Goal: Navigation & Orientation: Find specific page/section

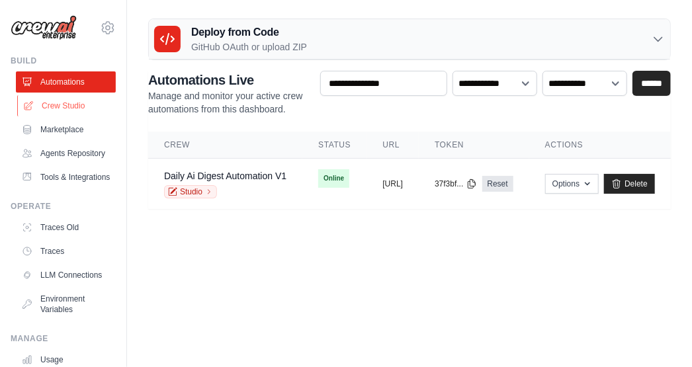
click at [75, 101] on link "Crew Studio" at bounding box center [67, 105] width 100 height 21
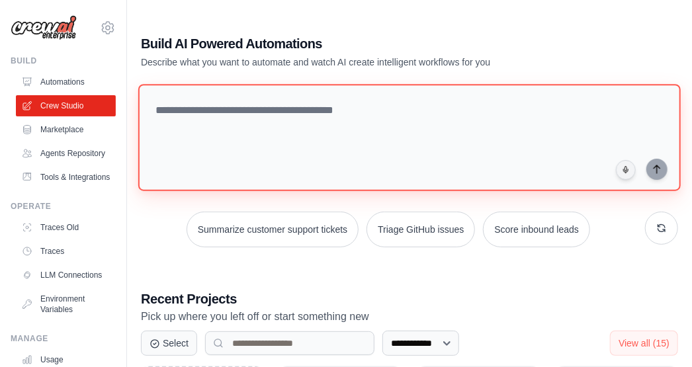
click at [207, 104] on textarea at bounding box center [409, 137] width 542 height 107
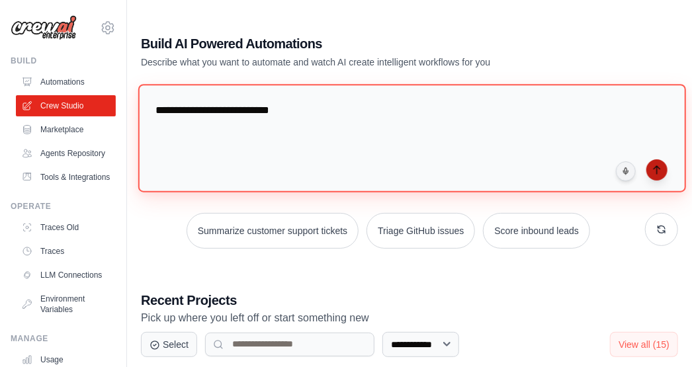
type textarea "**********"
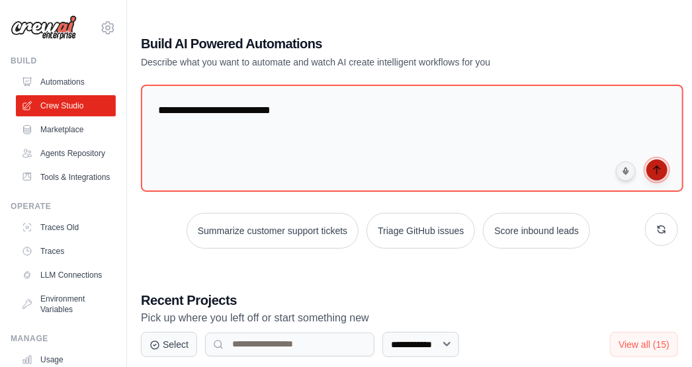
click at [659, 176] on button "submit" at bounding box center [656, 169] width 21 height 21
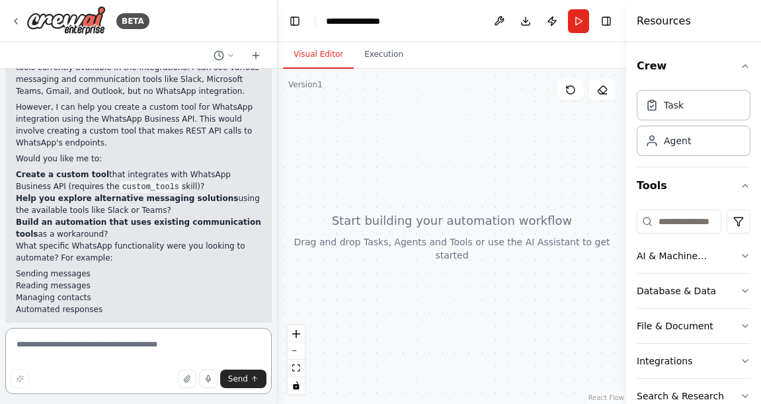
scroll to position [518, 0]
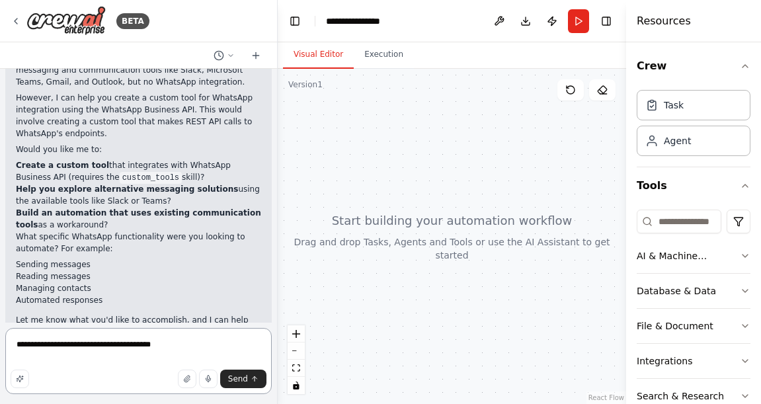
type textarea "**********"
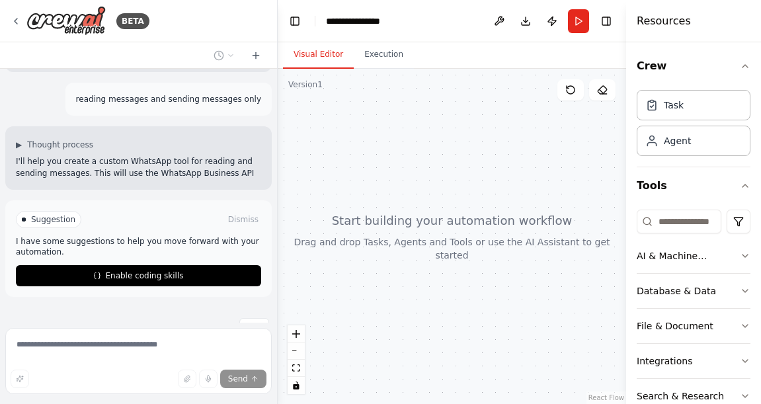
scroll to position [806, 0]
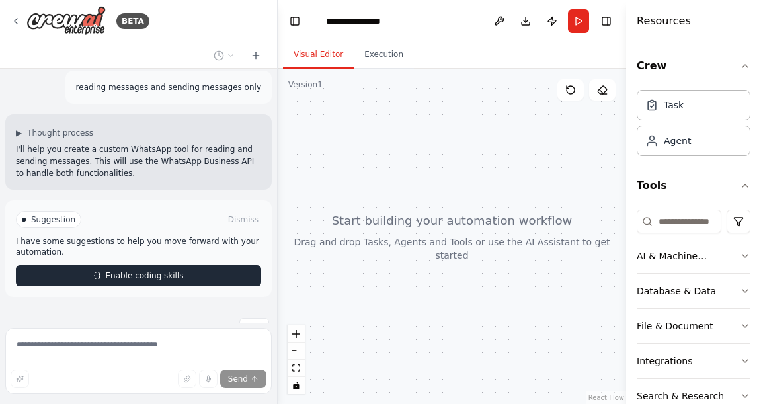
click at [116, 271] on span "Enable coding skills" at bounding box center [144, 276] width 78 height 11
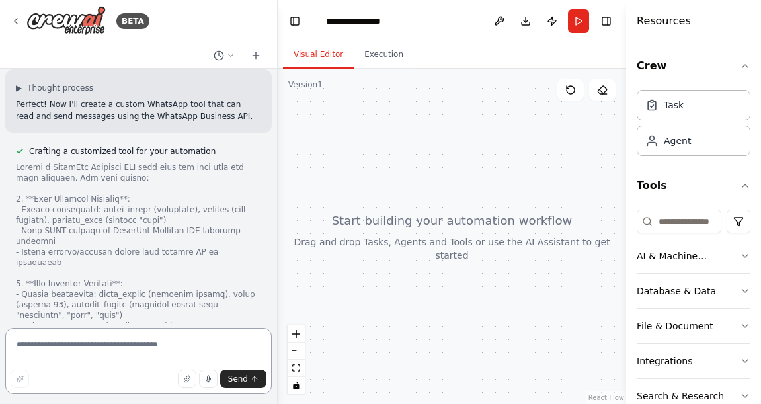
scroll to position [1370, 0]
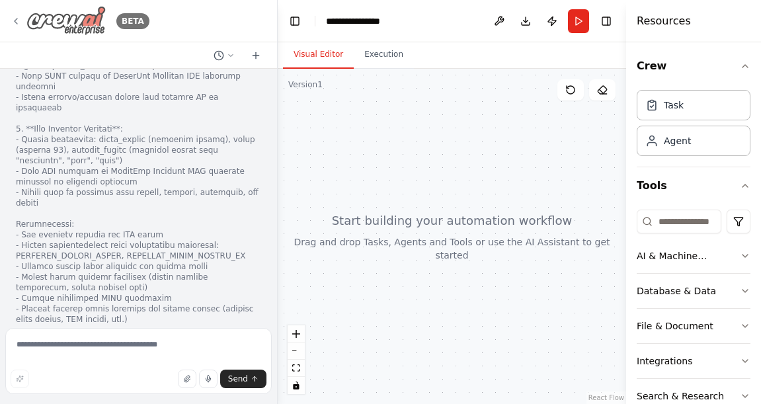
click at [18, 20] on icon at bounding box center [16, 21] width 11 height 11
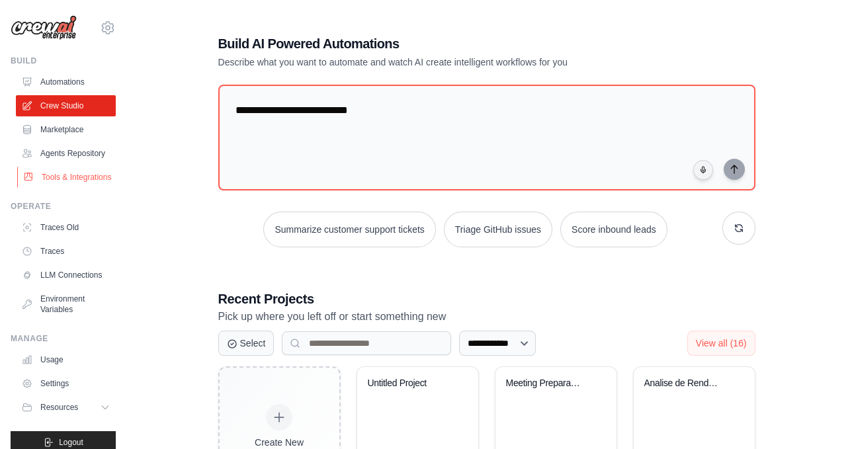
click at [73, 174] on link "Tools & Integrations" at bounding box center [67, 177] width 100 height 21
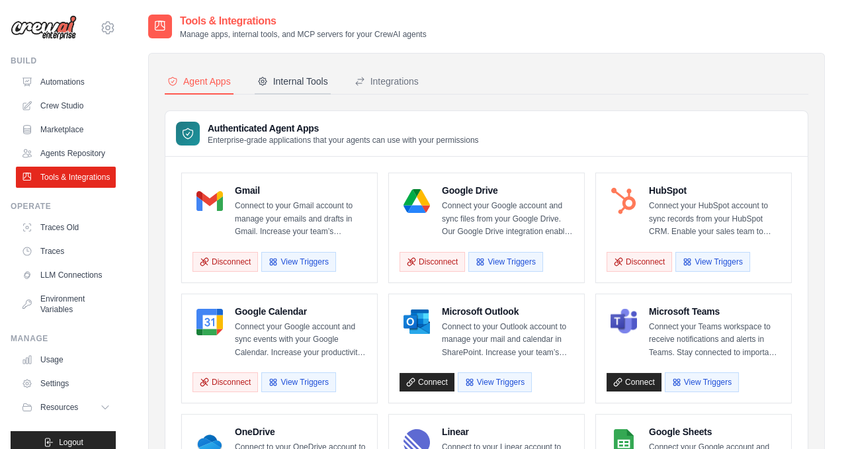
click at [284, 72] on button "Internal Tools" at bounding box center [293, 81] width 76 height 25
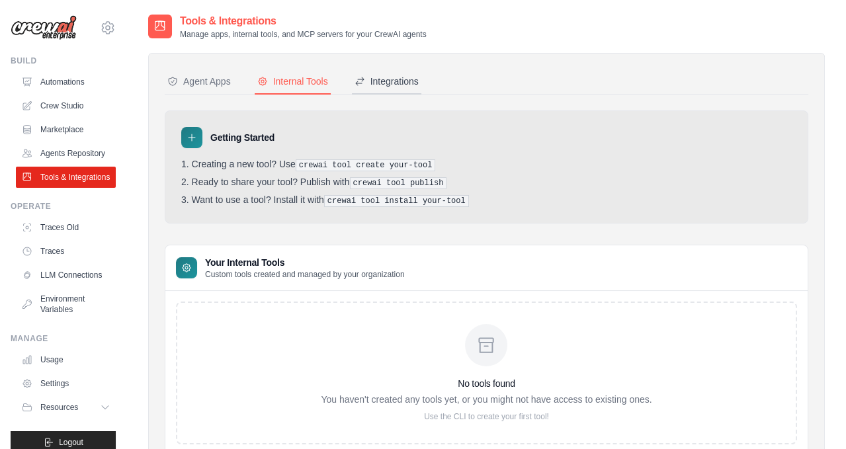
click at [378, 83] on div "Integrations" at bounding box center [387, 81] width 64 height 13
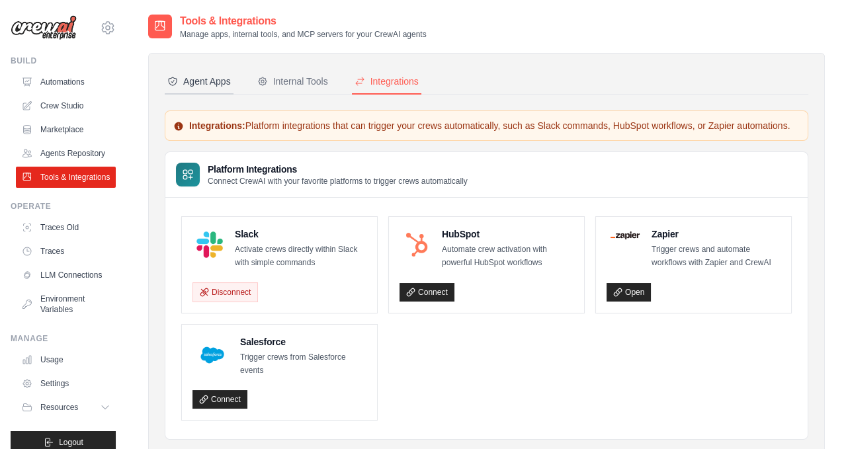
click at [183, 77] on div "Agent Apps" at bounding box center [198, 81] width 63 height 13
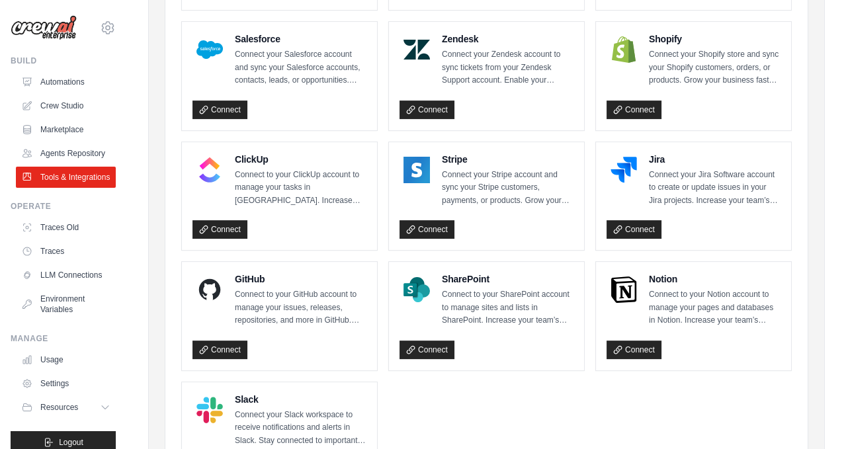
scroll to position [733, 0]
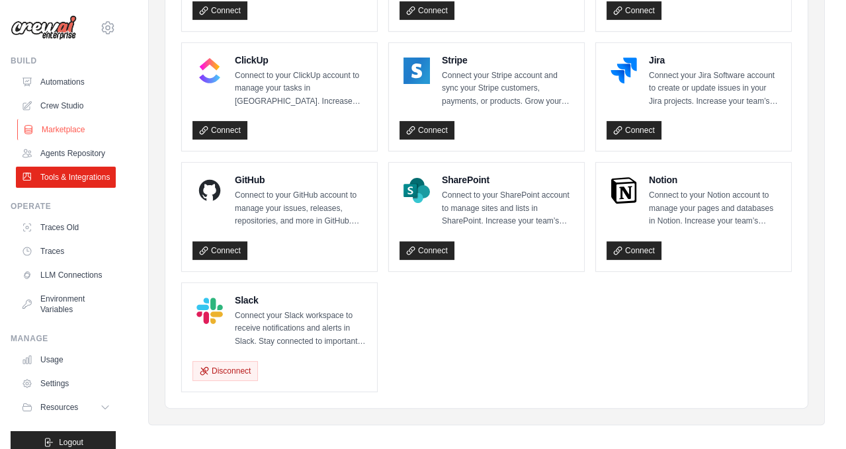
click at [76, 127] on link "Marketplace" at bounding box center [67, 129] width 100 height 21
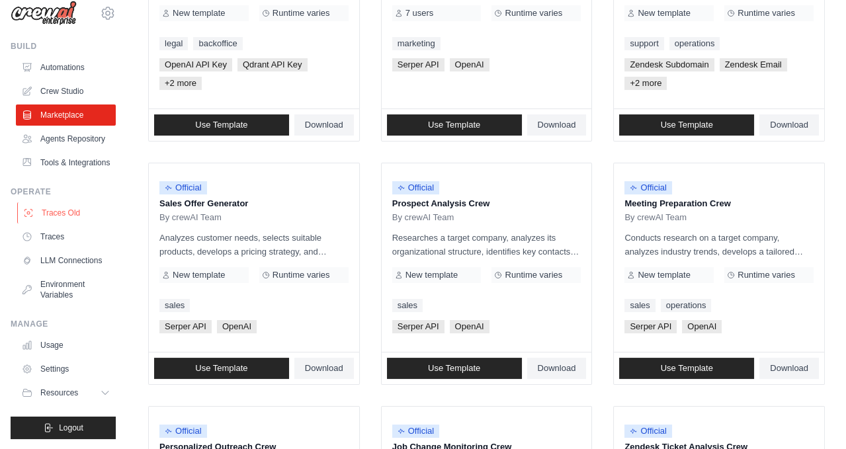
scroll to position [280, 0]
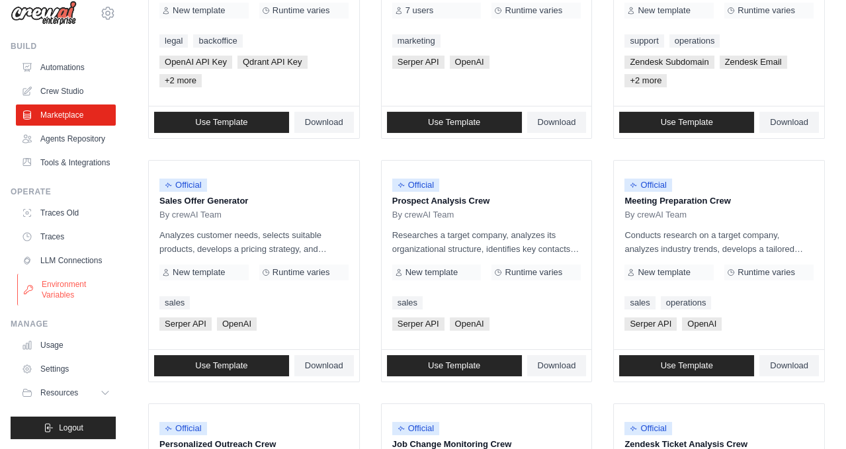
click at [59, 292] on link "Environment Variables" at bounding box center [67, 290] width 100 height 32
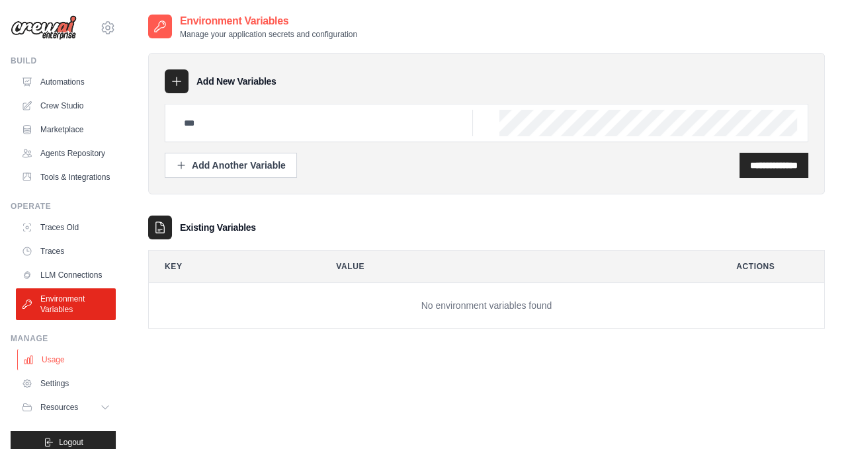
click at [54, 354] on link "Usage" at bounding box center [67, 359] width 100 height 21
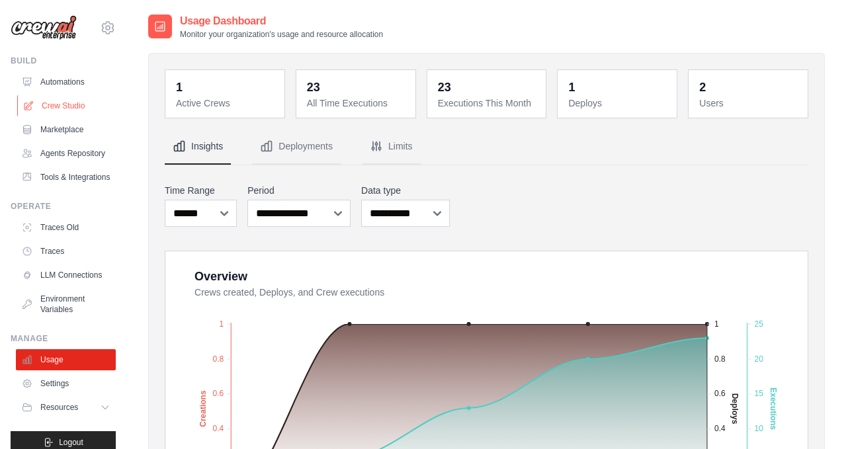
click at [63, 108] on link "Crew Studio" at bounding box center [67, 105] width 100 height 21
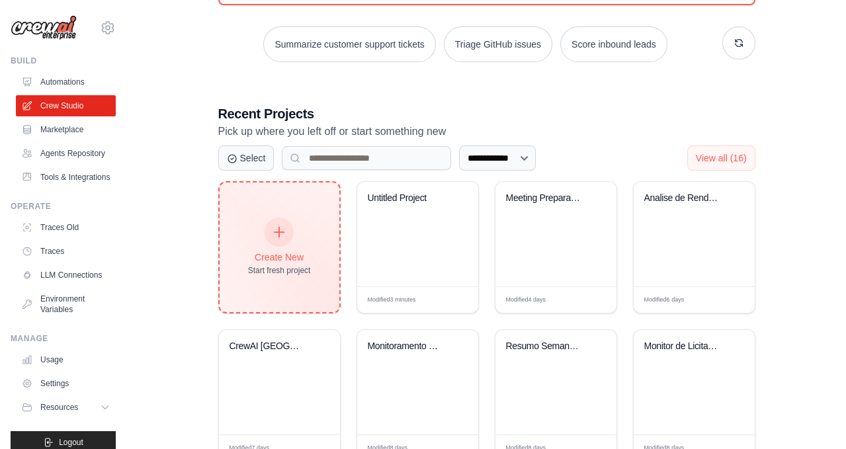
scroll to position [217, 0]
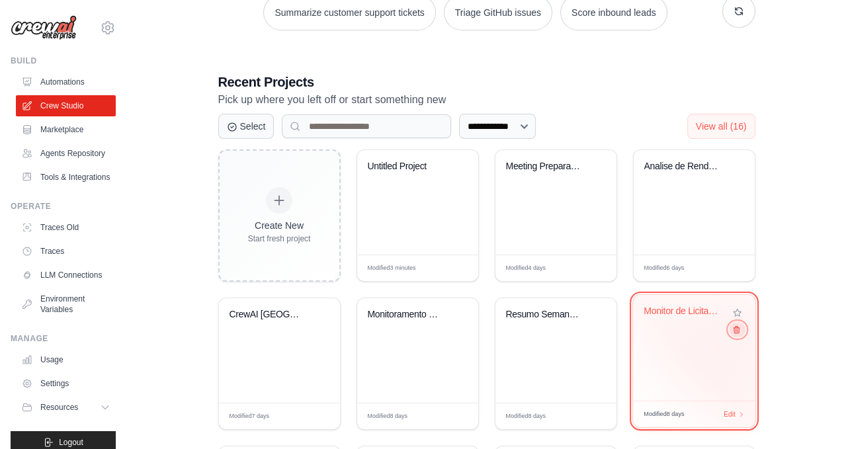
click at [738, 330] on icon at bounding box center [735, 329] width 9 height 9
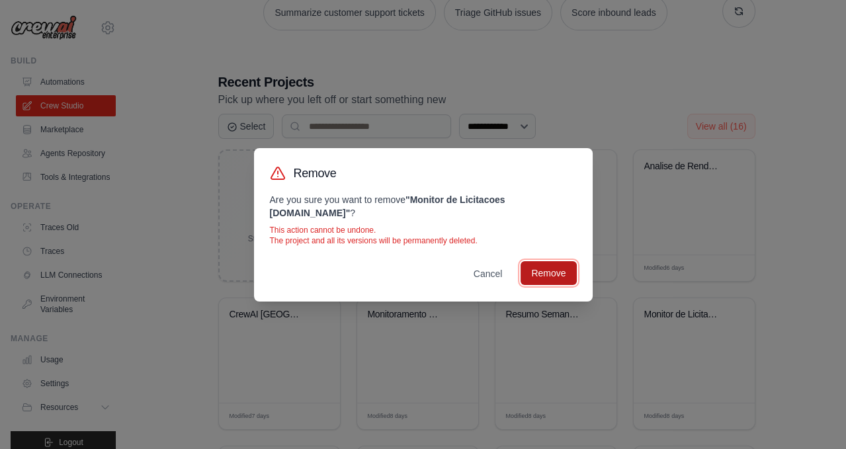
click at [535, 268] on button "Remove" at bounding box center [549, 273] width 56 height 24
